Goal: Transaction & Acquisition: Purchase product/service

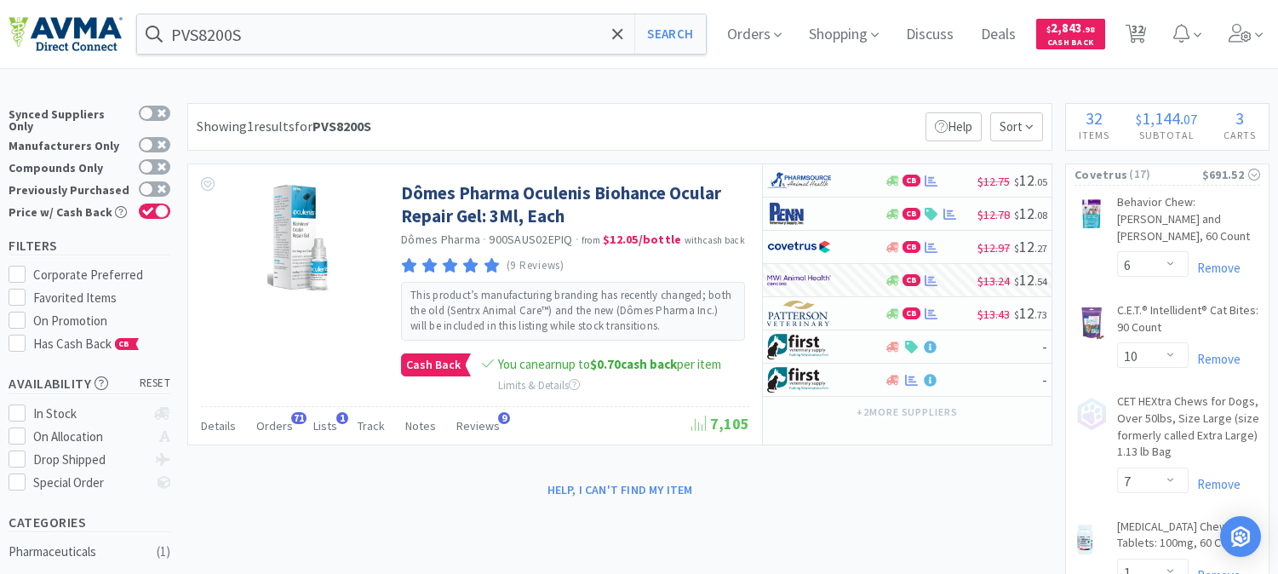
select select "6"
select select "10"
select select "7"
select select "1"
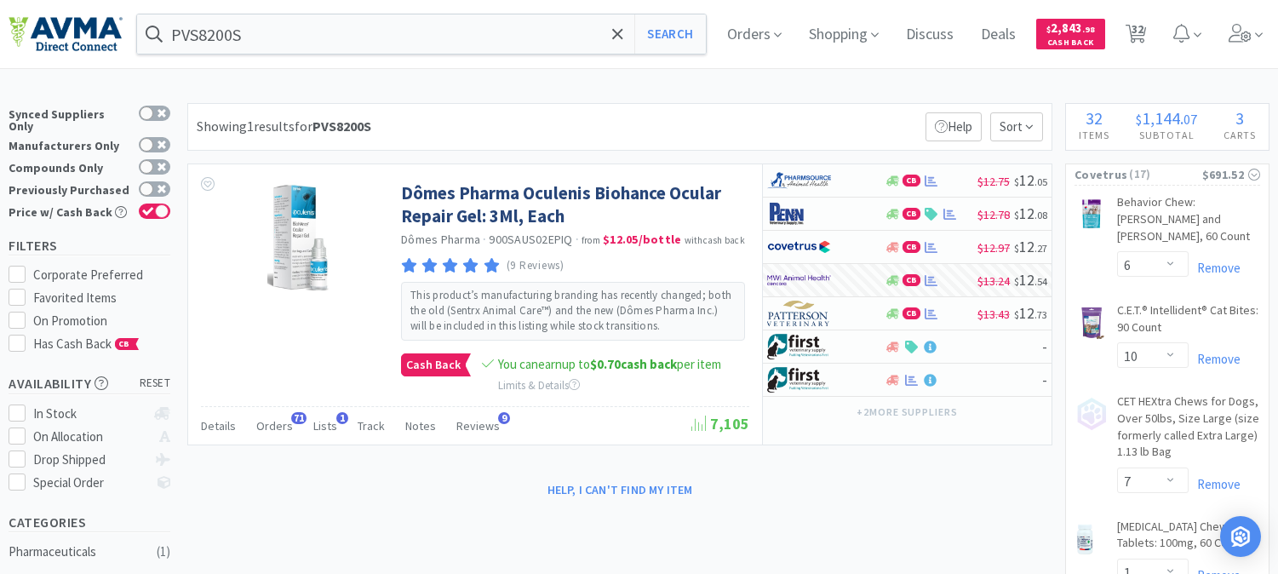
select select "1"
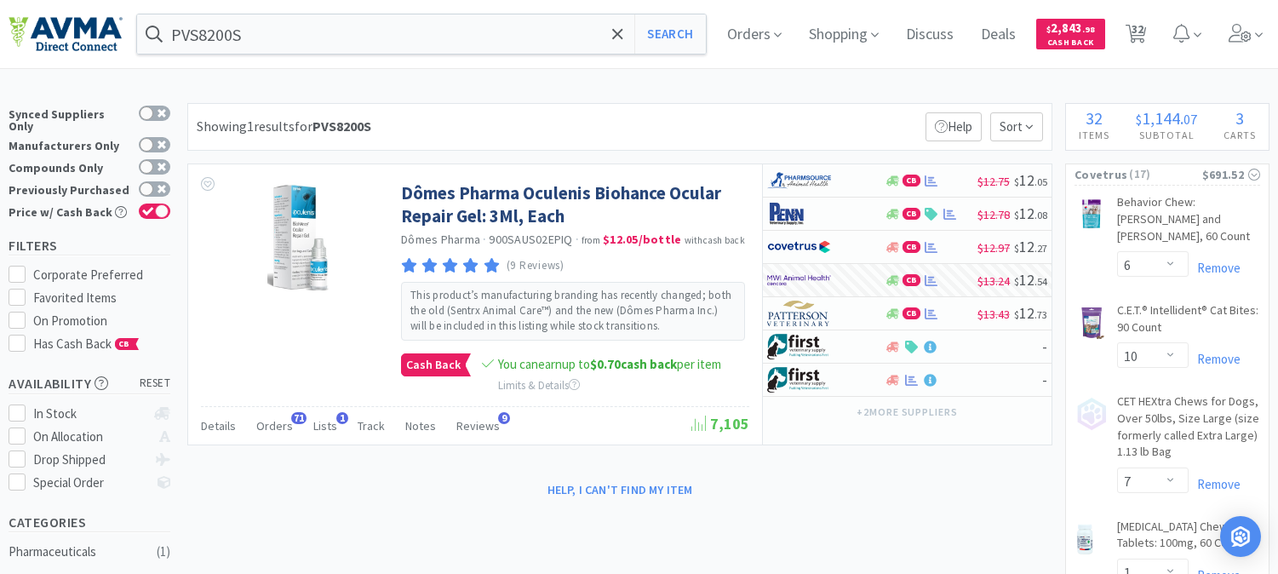
select select "6"
select select "1"
select select "3"
select select "2"
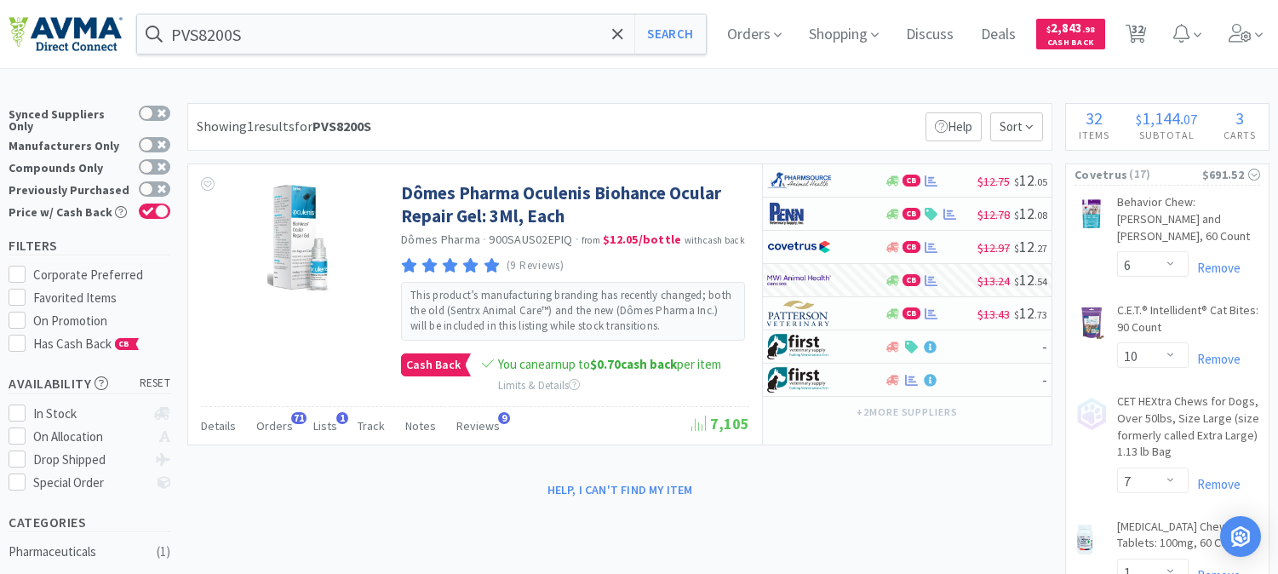
select select "1"
select select "4"
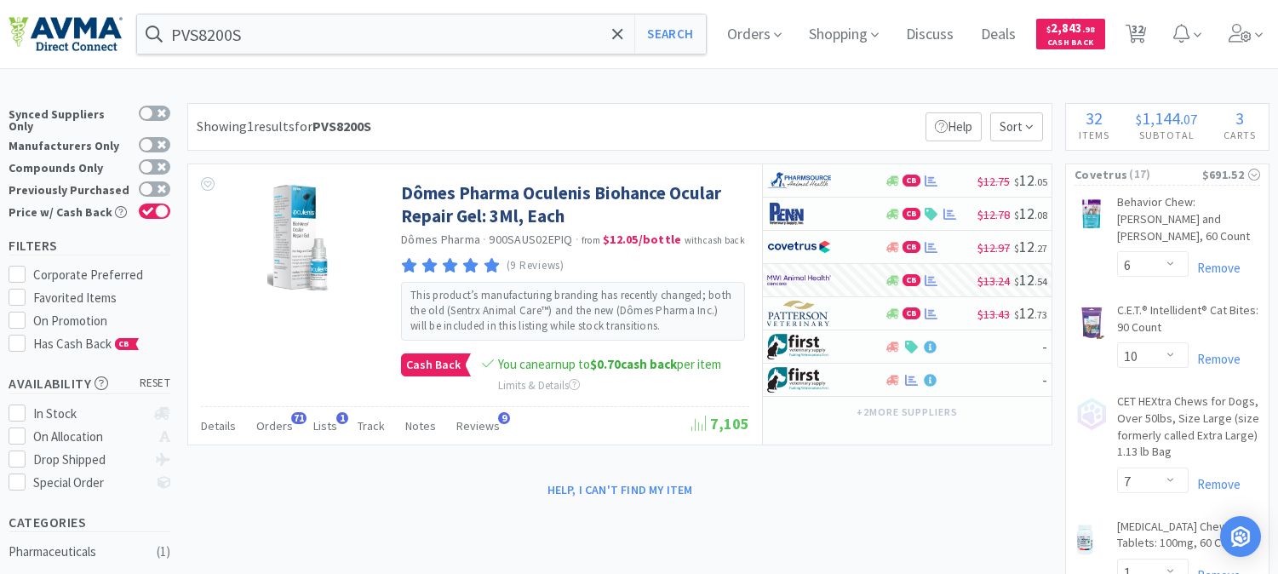
select select "2"
select select "1"
select select "6"
select select "1"
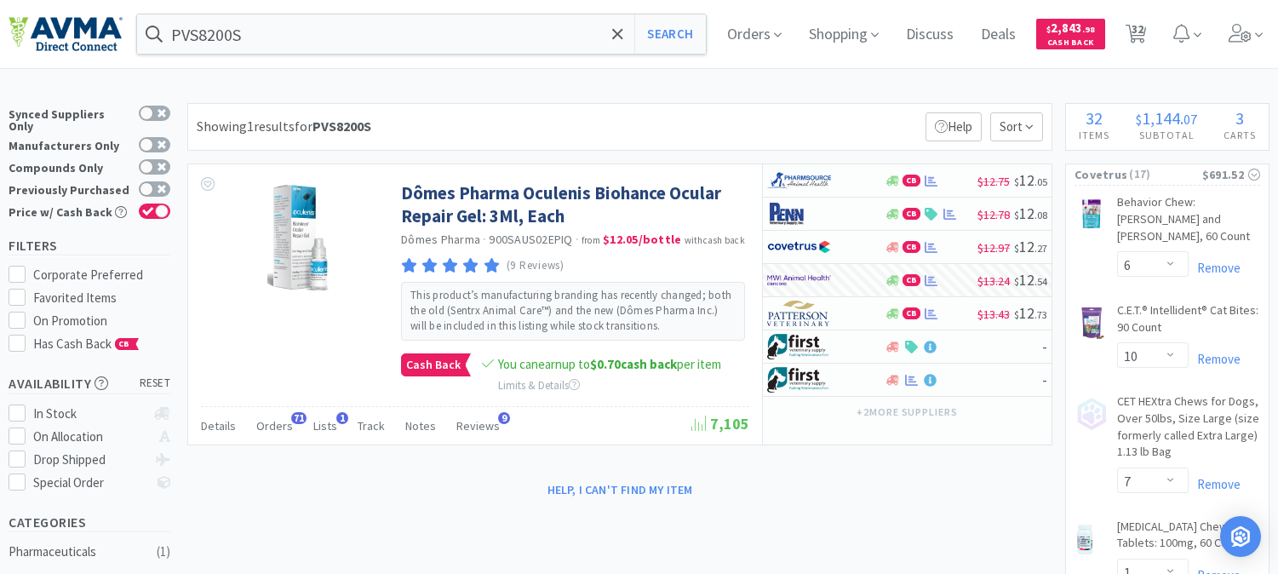
select select "1"
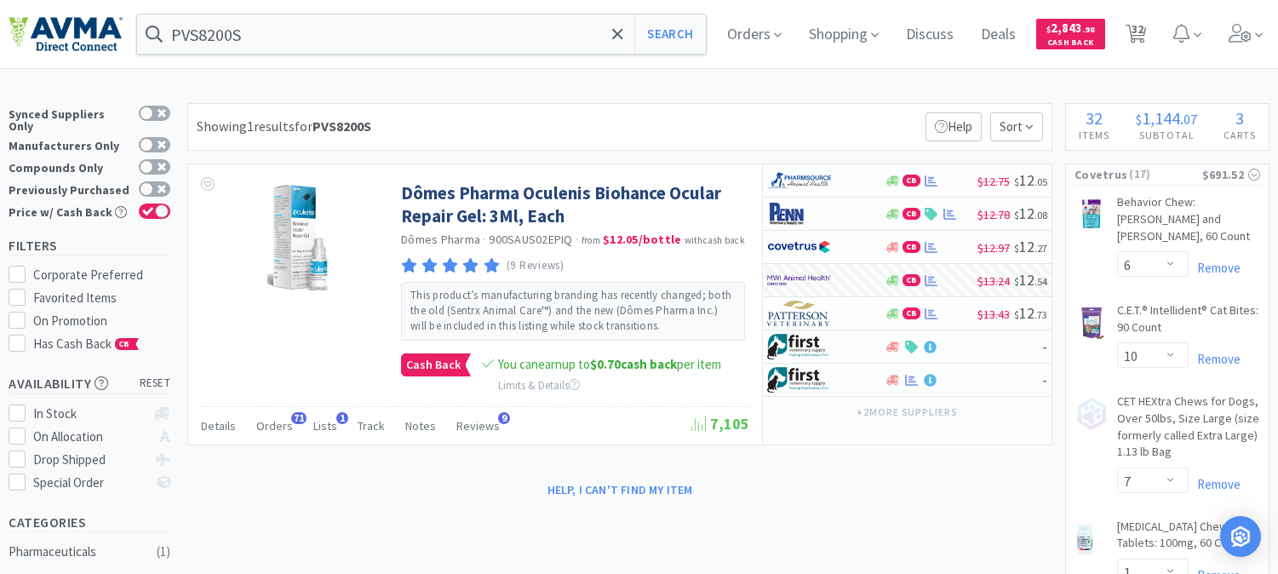
select select "1"
click at [1145, 26] on icon at bounding box center [1136, 34] width 21 height 19
select select "6"
select select "10"
select select "7"
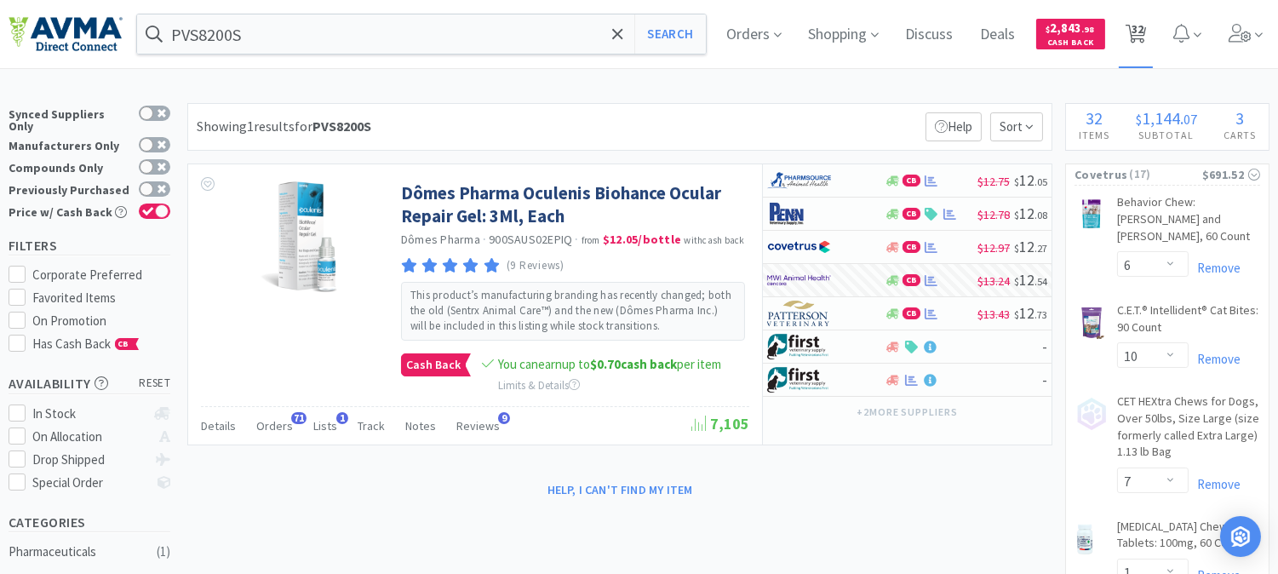
select select "1"
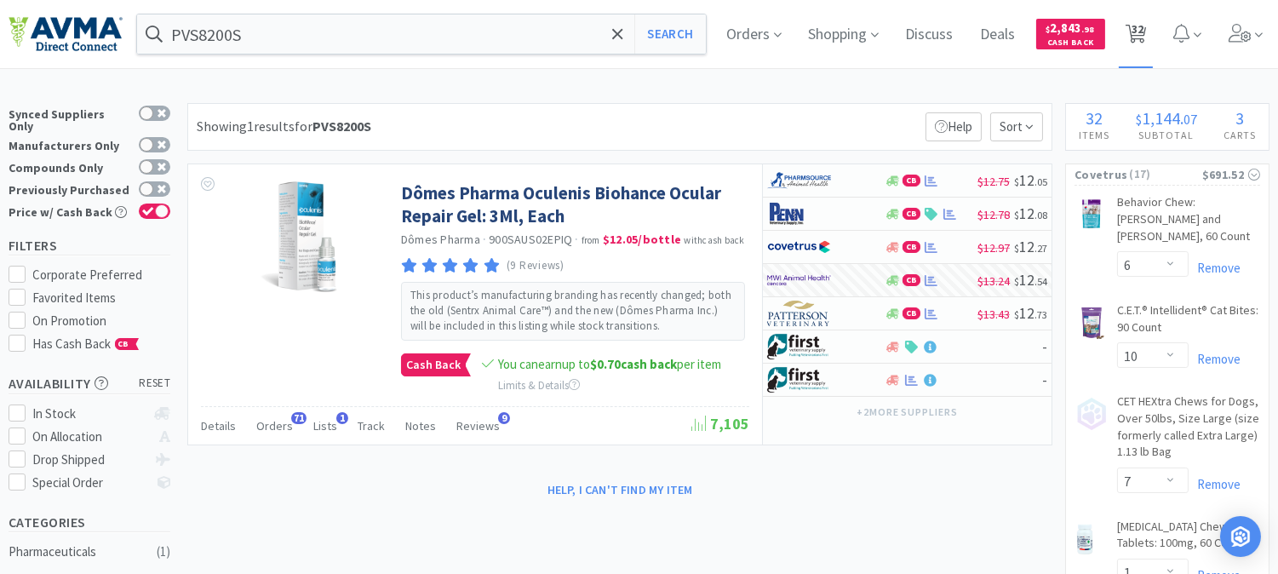
select select "1"
select select "6"
select select "1"
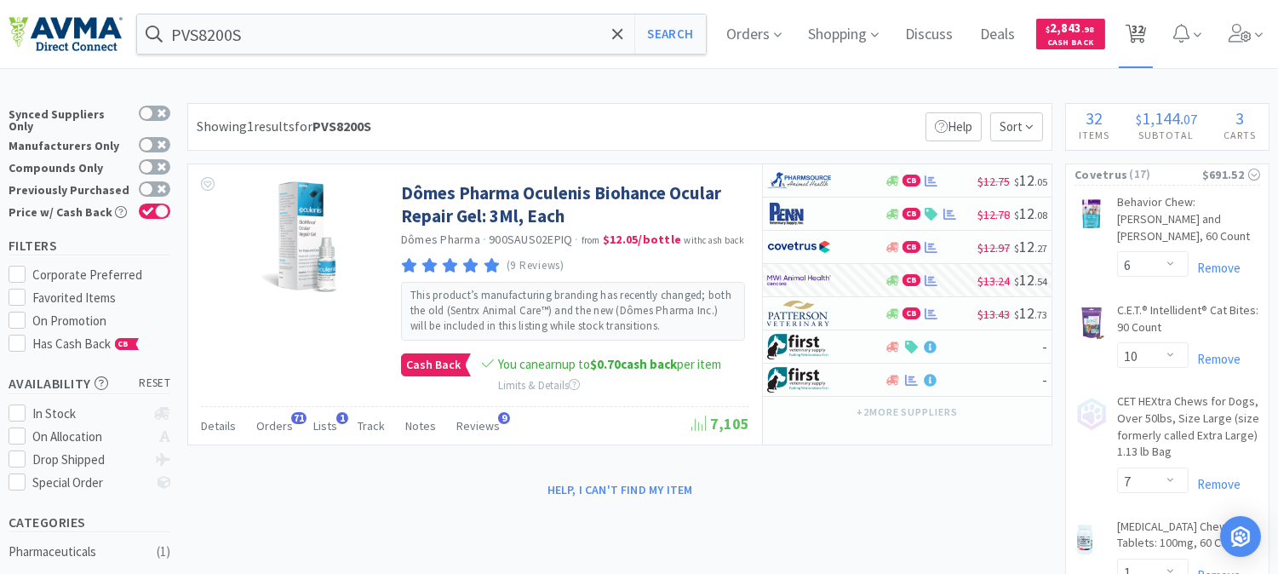
select select "3"
select select "2"
select select "1"
select select "2"
select select "1"
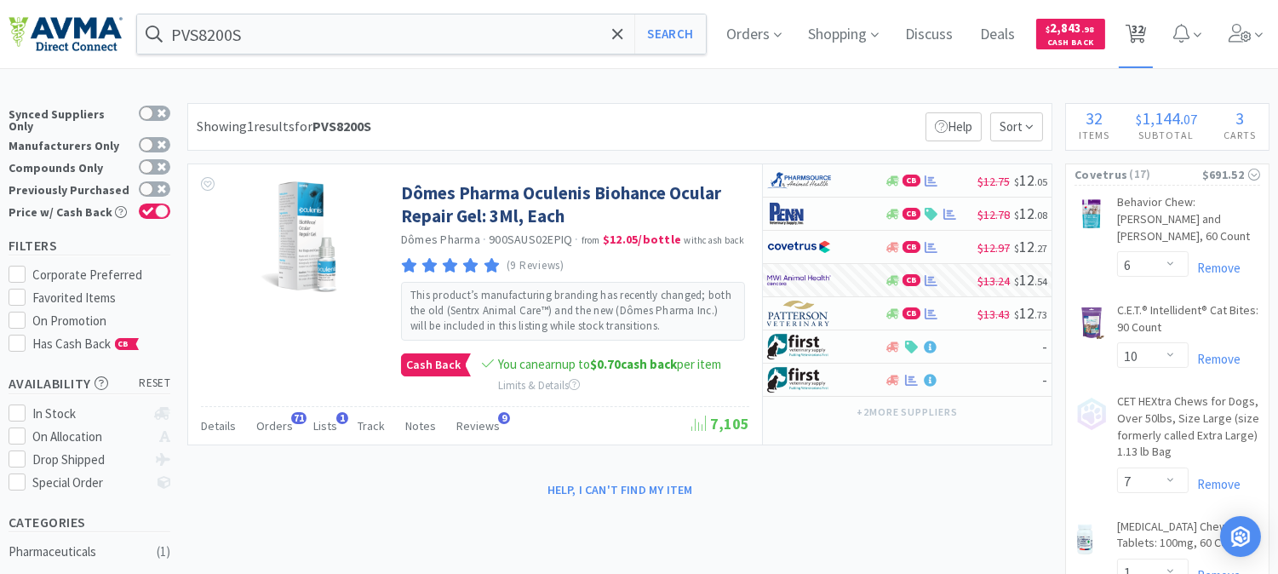
select select "1"
select select "4"
select select "2"
select select "1"
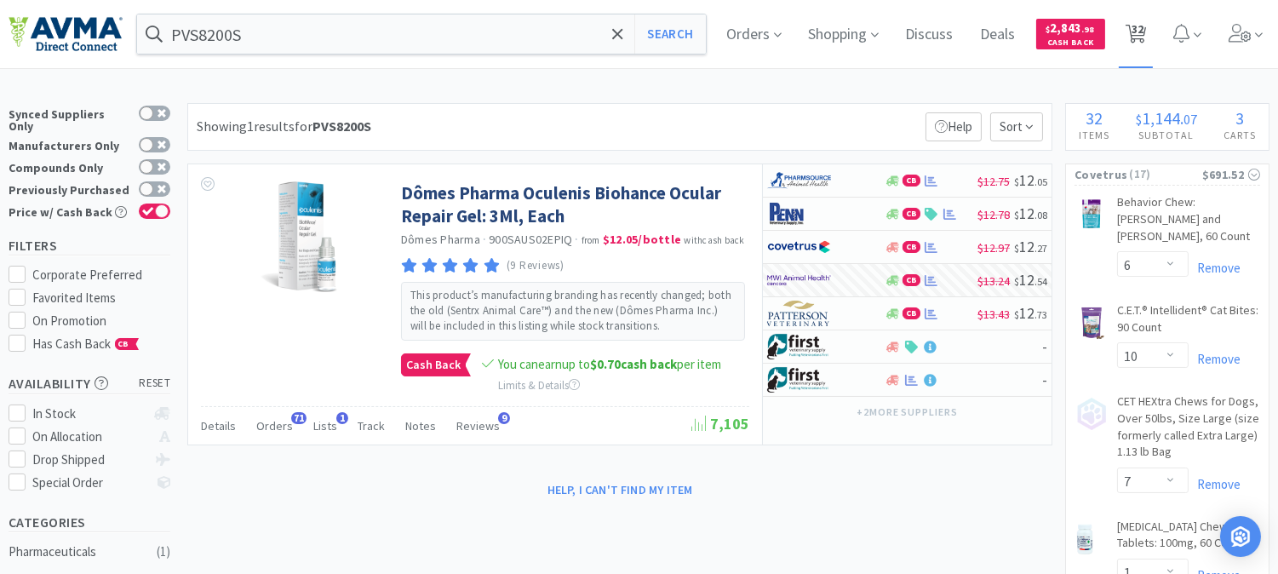
select select "1"
select select "6"
select select "1"
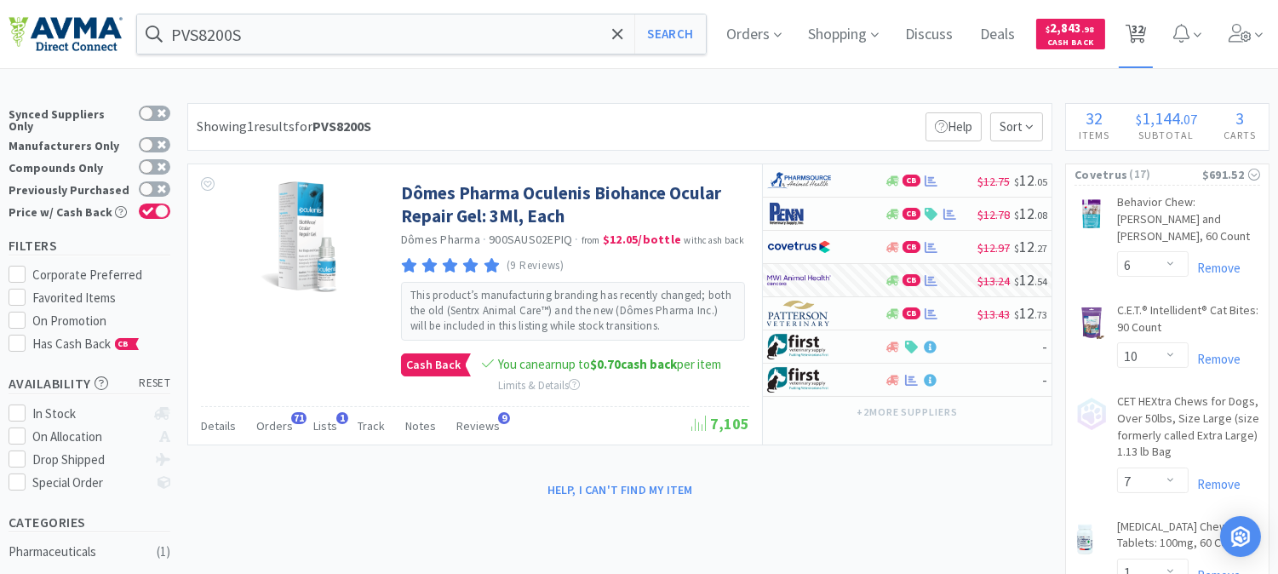
select select "1"
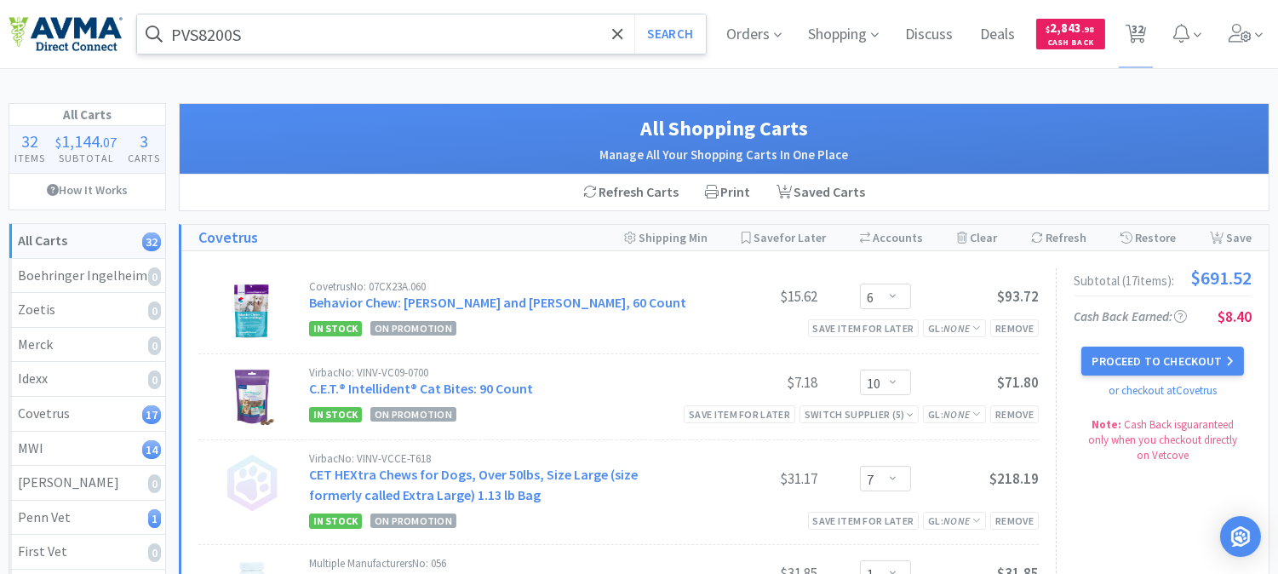
click at [386, 22] on input "PVS8200S" at bounding box center [421, 33] width 569 height 39
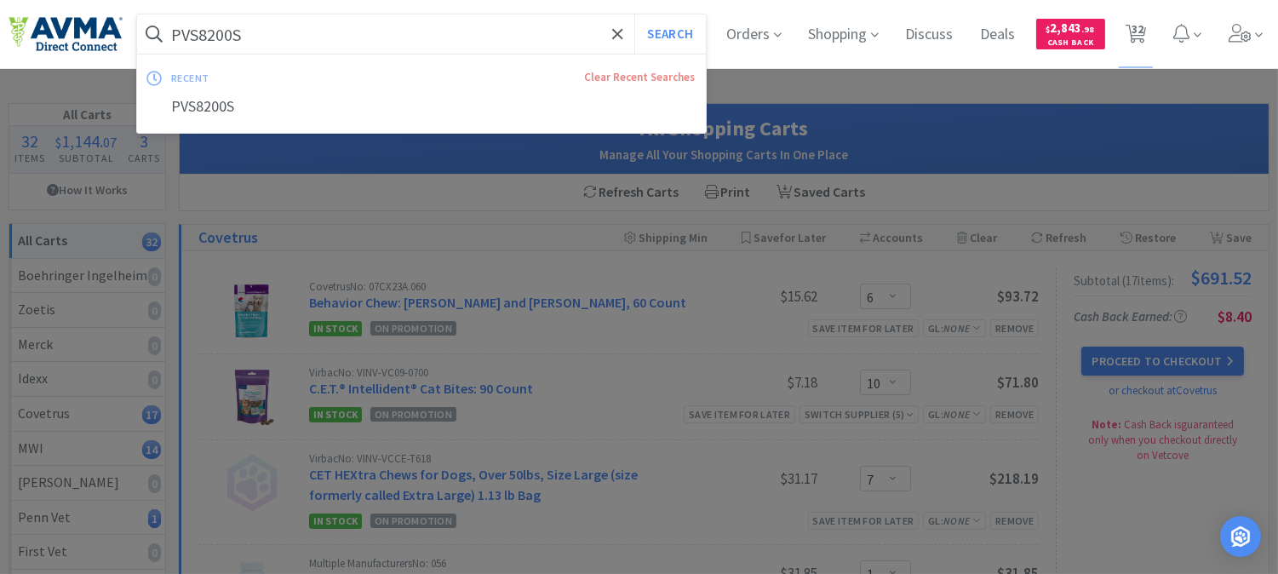
paste input "127260"
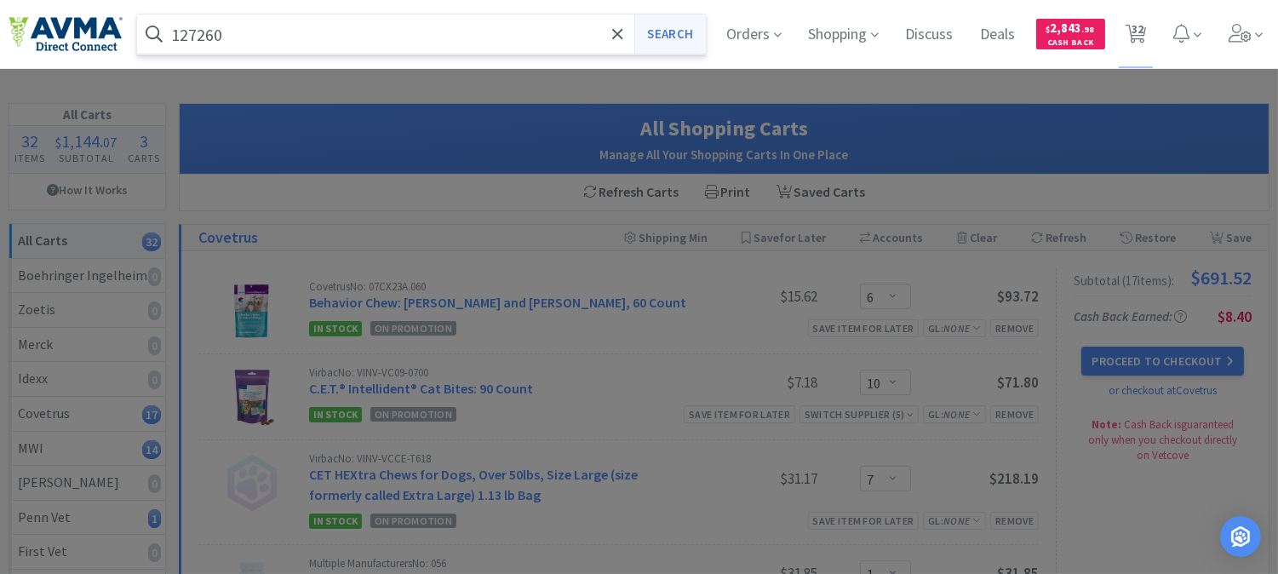
type input "127260"
click at [682, 30] on button "Search" at bounding box center [670, 33] width 71 height 39
select select "6"
select select "10"
select select "7"
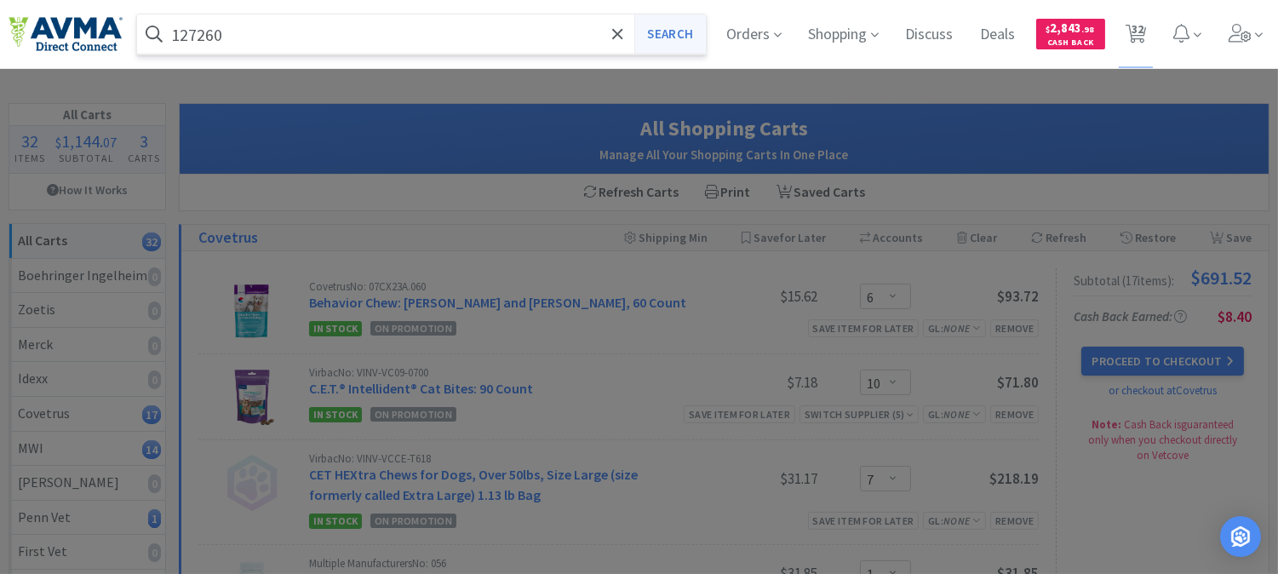
select select "1"
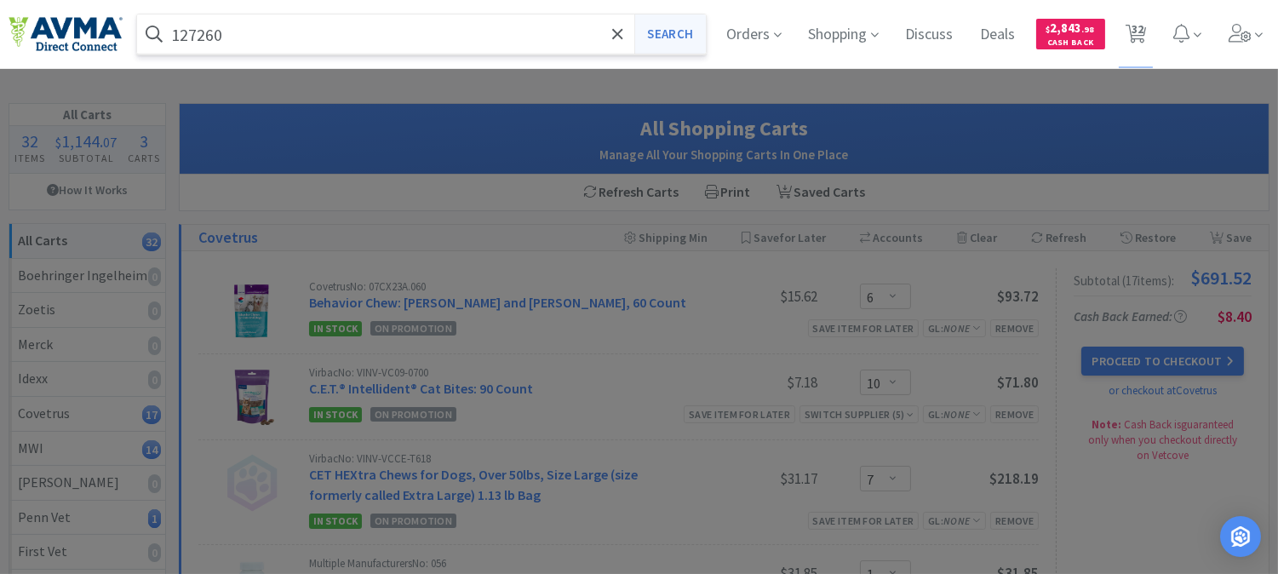
select select "1"
select select "6"
select select "1"
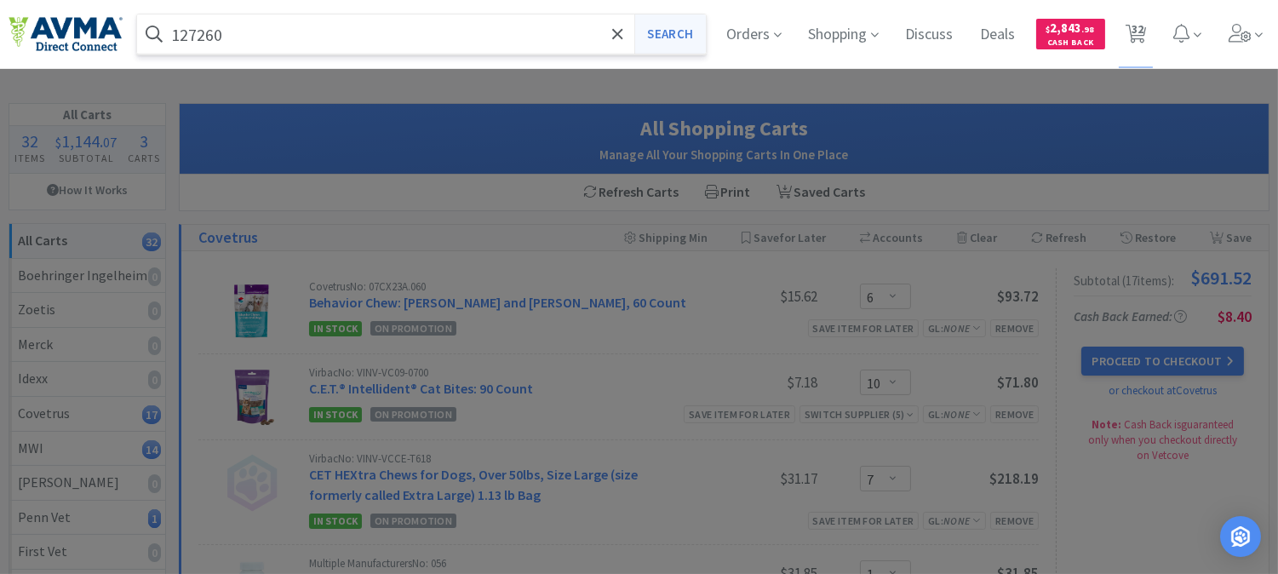
select select "3"
select select "2"
select select "1"
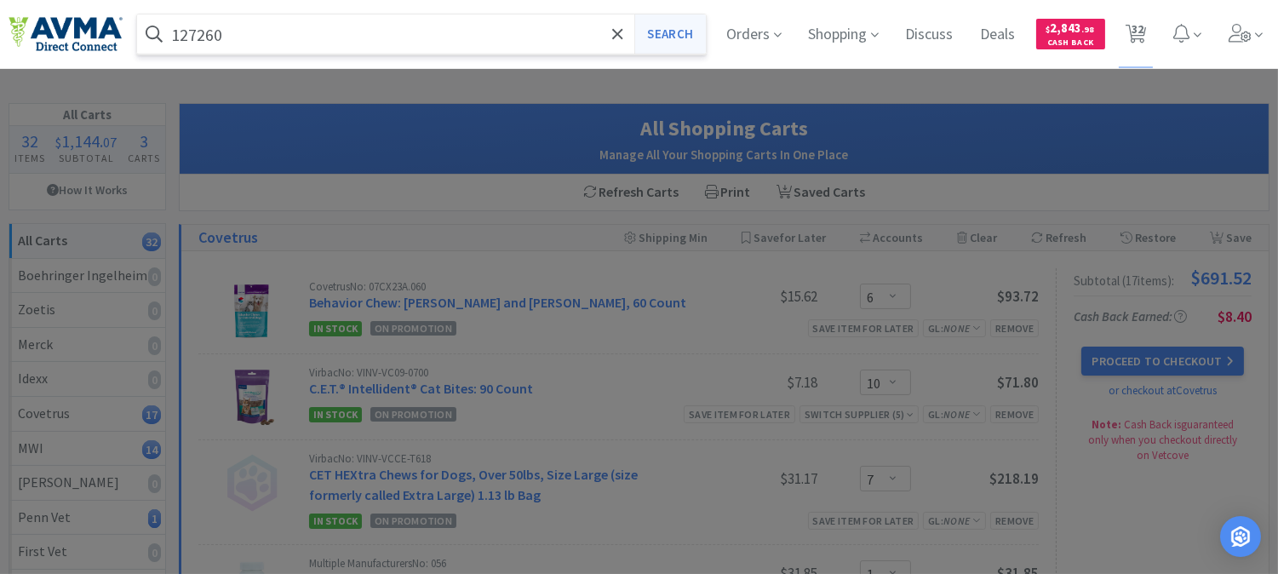
select select "1"
select select "4"
select select "2"
select select "1"
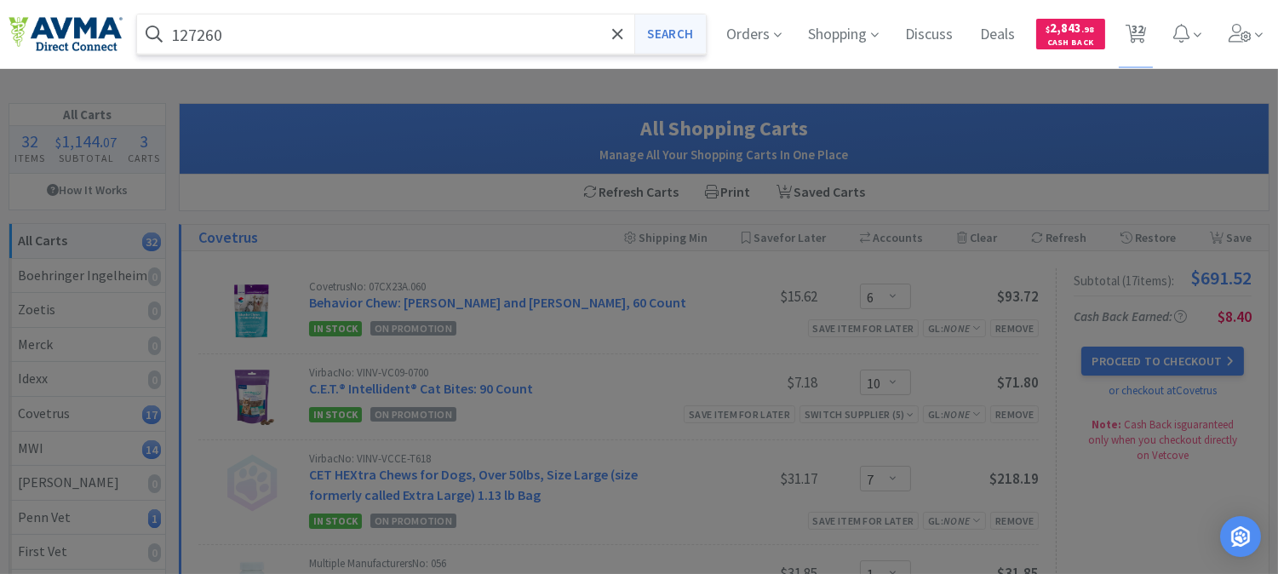
select select "6"
select select "1"
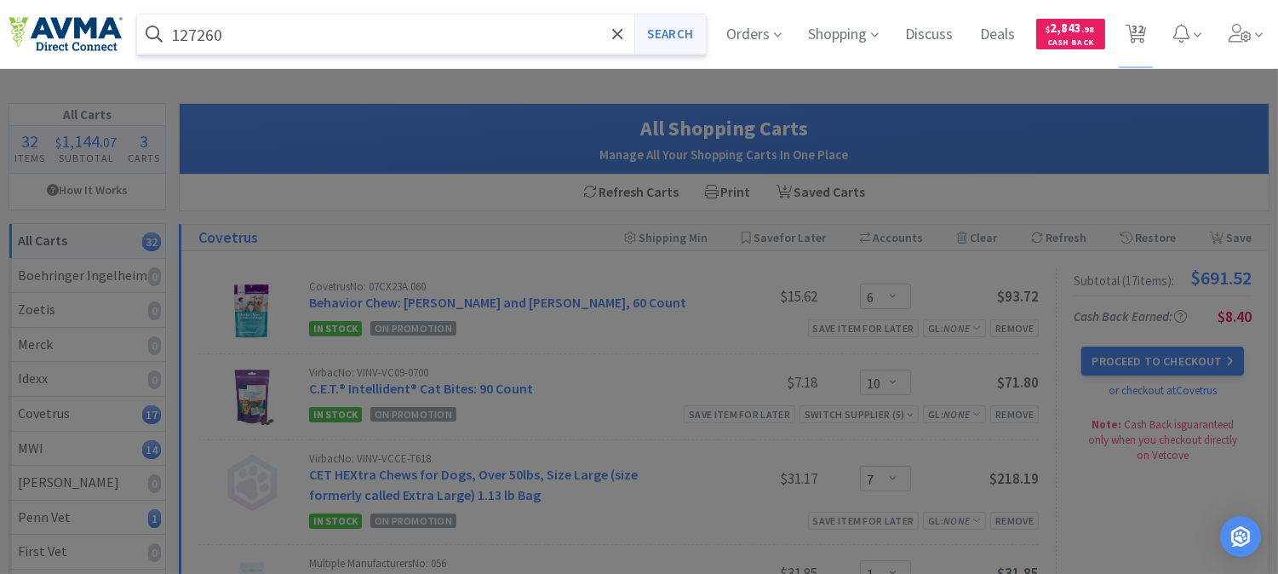
select select "1"
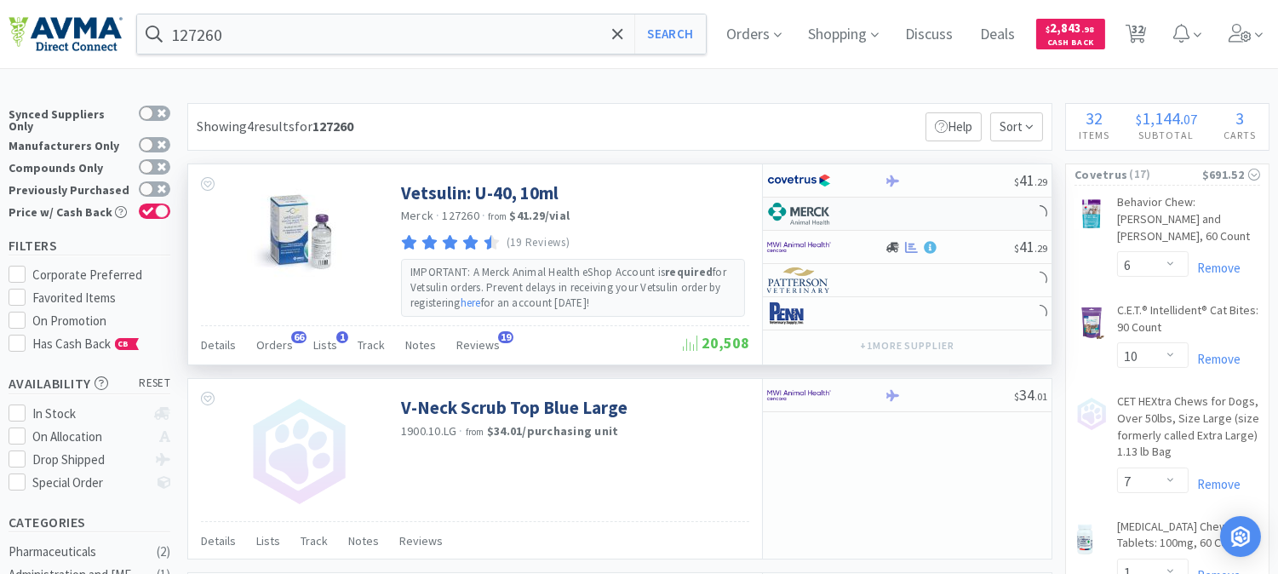
click at [797, 218] on img at bounding box center [799, 214] width 64 height 26
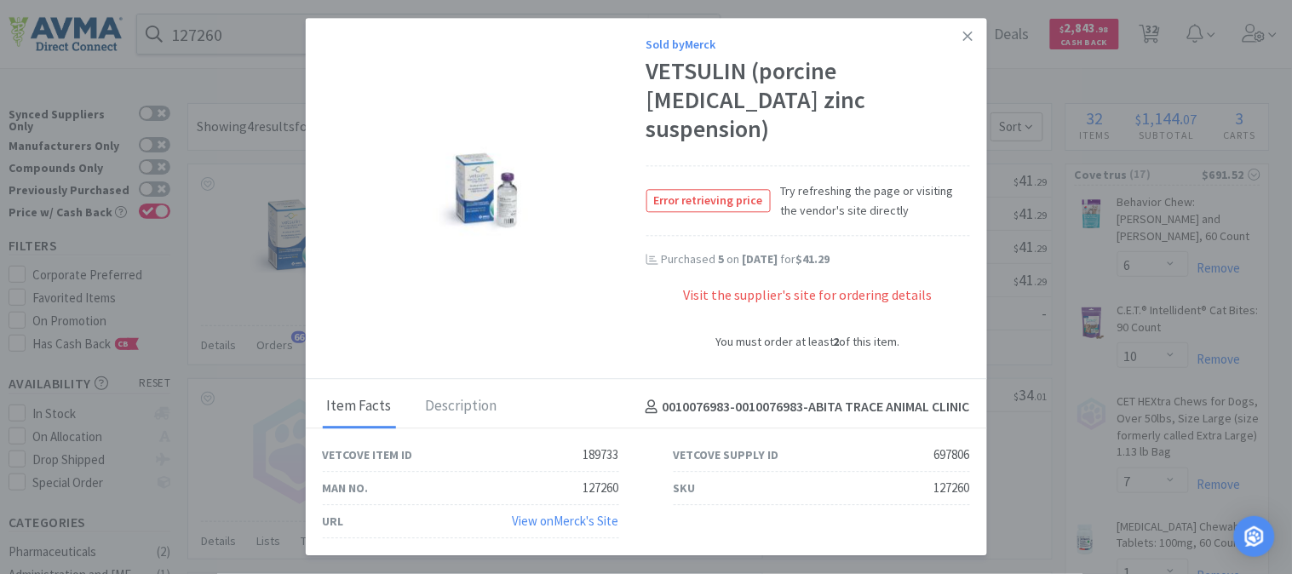
click at [964, 43] on icon at bounding box center [967, 35] width 9 height 15
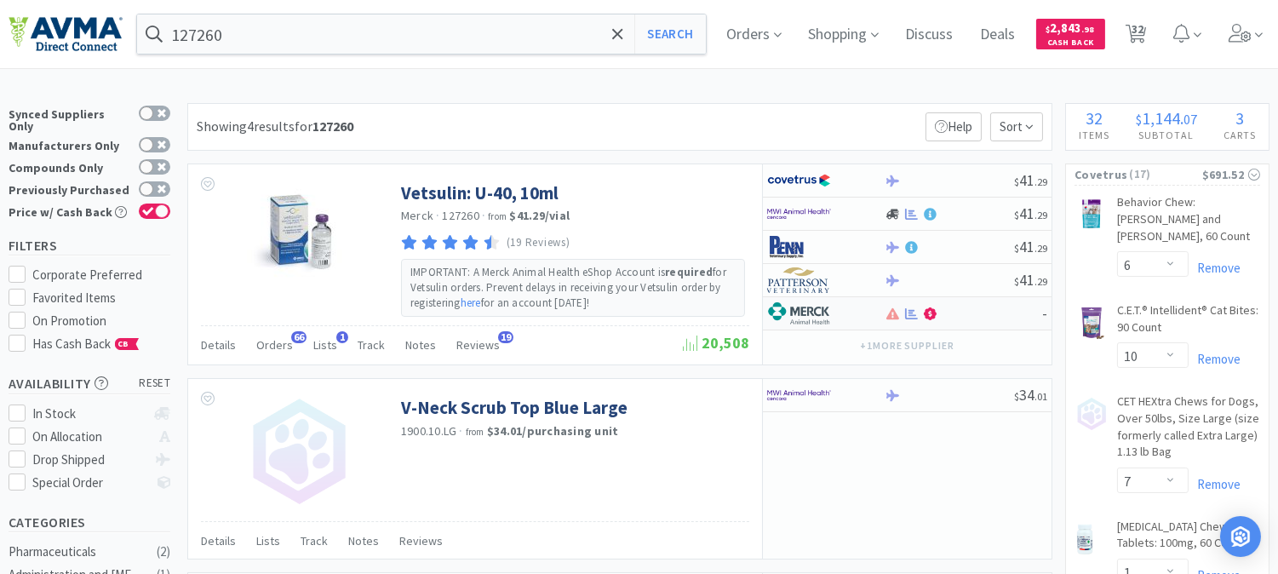
click at [813, 308] on img at bounding box center [799, 314] width 64 height 26
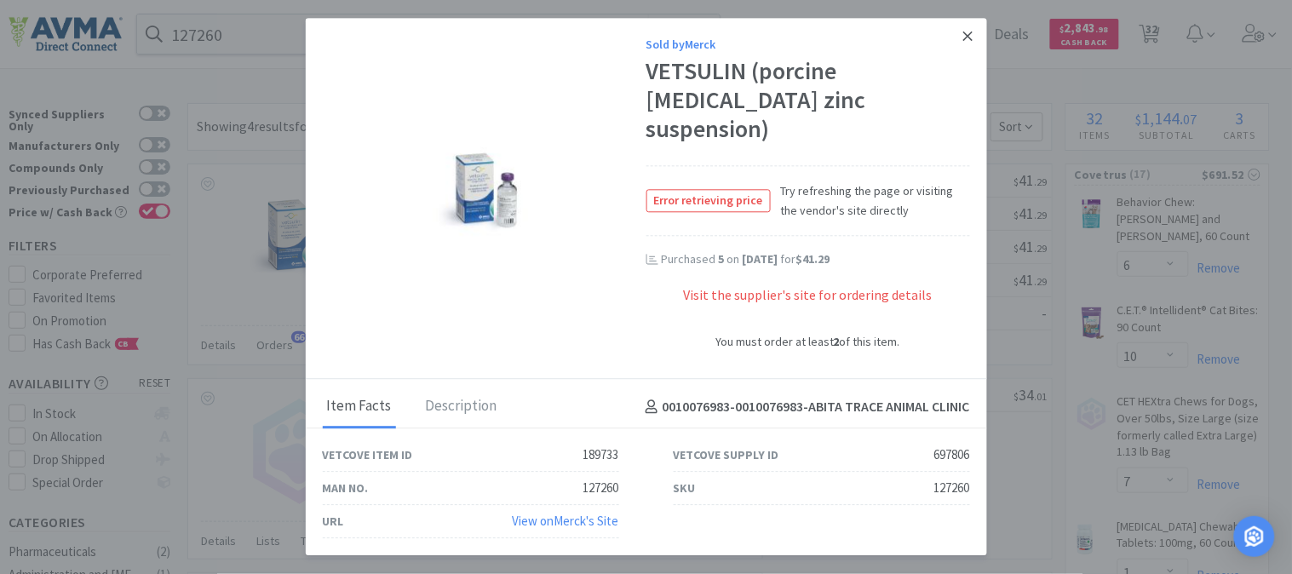
click at [973, 41] on icon at bounding box center [967, 36] width 9 height 9
